Goal: Information Seeking & Learning: Find specific page/section

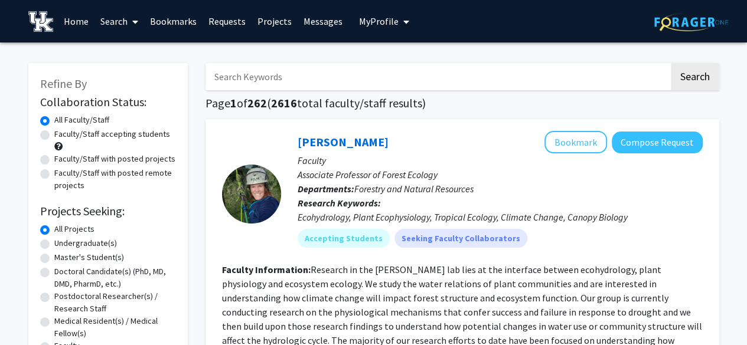
click at [366, 30] on button "My Profile" at bounding box center [383, 21] width 57 height 43
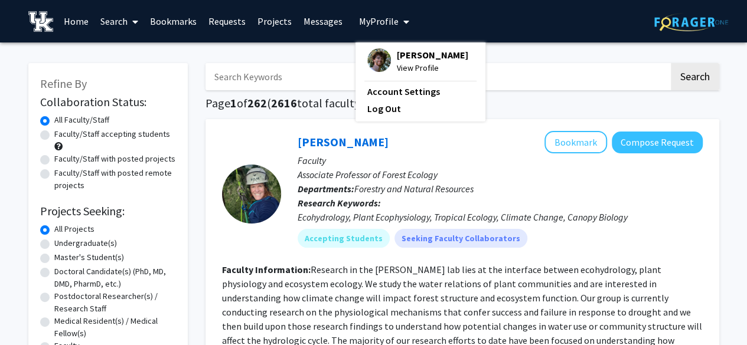
click at [284, 76] on input "Search Keywords" at bounding box center [436, 76] width 463 height 27
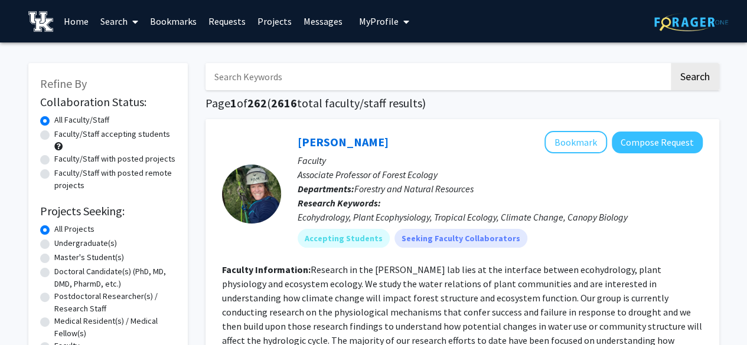
click at [305, 80] on input "Search Keywords" at bounding box center [436, 76] width 463 height 27
click at [671, 63] on button "Search" at bounding box center [695, 76] width 48 height 27
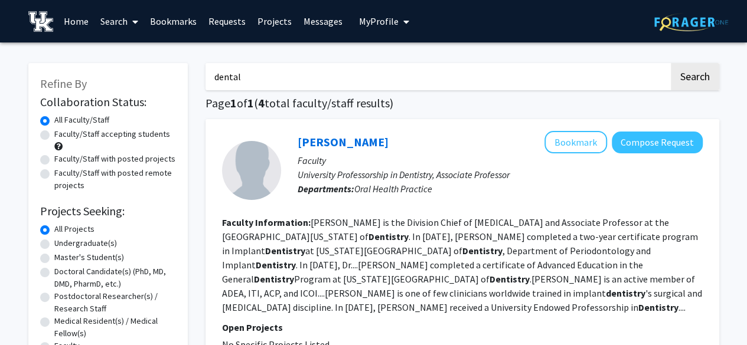
type input "dental"
click at [671, 63] on button "Search" at bounding box center [695, 76] width 48 height 27
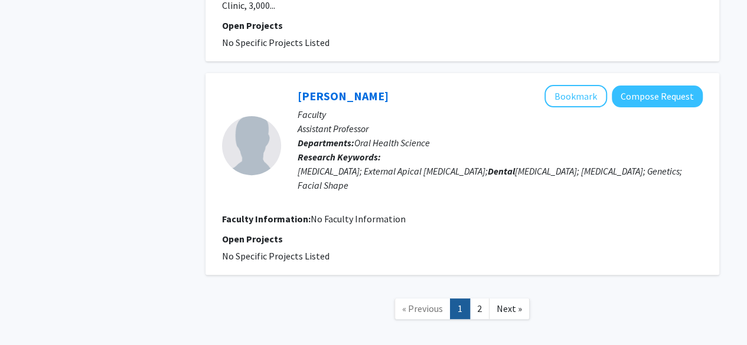
scroll to position [2353, 0]
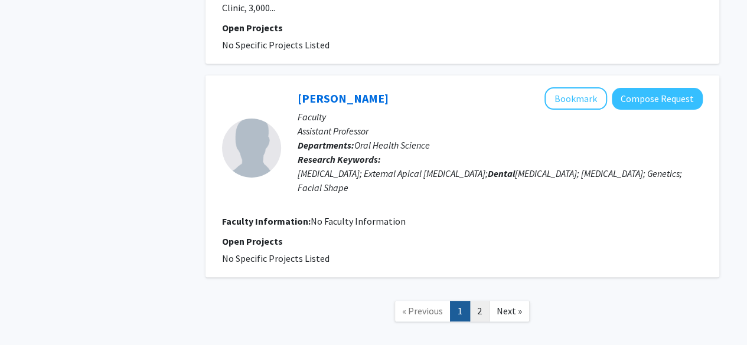
click at [471, 301] on link "2" at bounding box center [479, 311] width 20 height 21
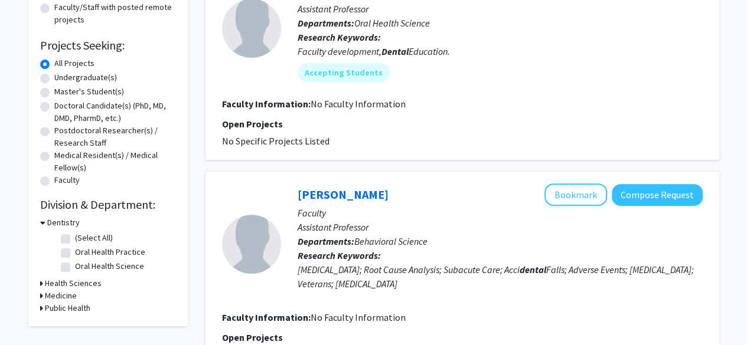
scroll to position [165, 0]
